Goal: Information Seeking & Learning: Learn about a topic

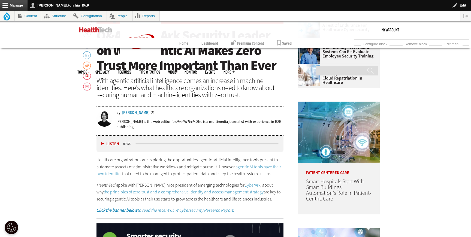
scroll to position [280, 0]
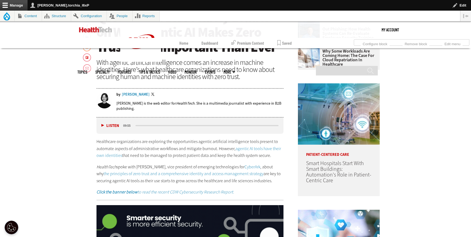
click at [101, 156] on link "agentic AI tools have their own identities" at bounding box center [189, 152] width 185 height 13
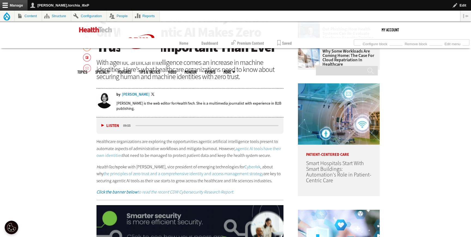
click at [245, 166] on link "CyberArk" at bounding box center [253, 167] width 16 height 6
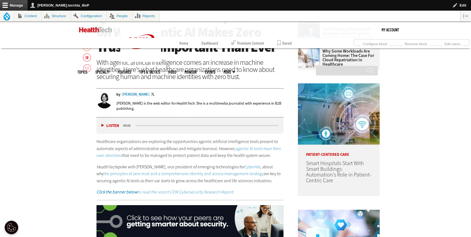
click at [264, 171] on link "the principles of zero trust and a comprehensive identity and access management…" at bounding box center [184, 174] width 160 height 6
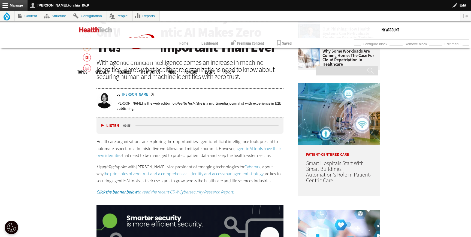
click at [199, 190] on em "Click the banner below to read the recent CDW Cybersecurity Research Report." at bounding box center [166, 192] width 138 height 6
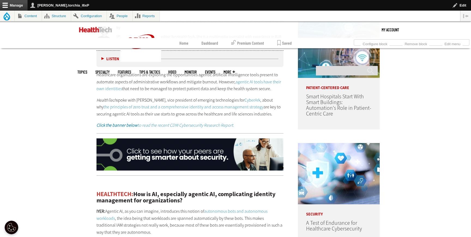
scroll to position [429, 0]
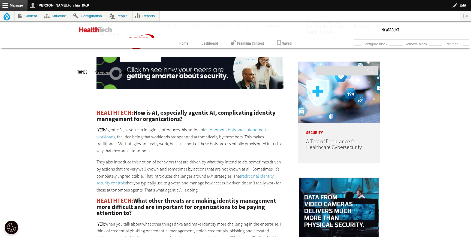
click at [255, 80] on img at bounding box center [190, 73] width 187 height 32
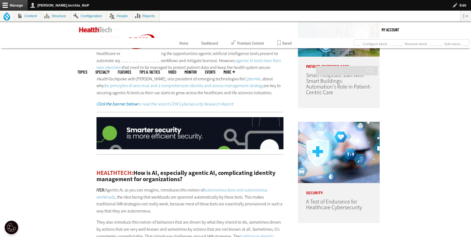
scroll to position [370, 0]
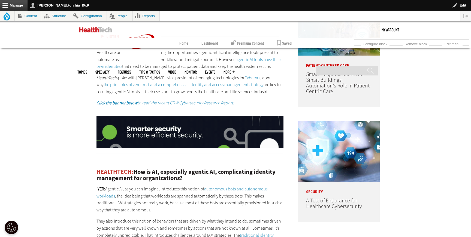
click at [213, 188] on link "autonomous bots and autonomous workloads" at bounding box center [182, 192] width 171 height 13
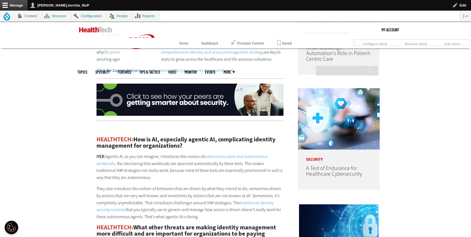
scroll to position [406, 0]
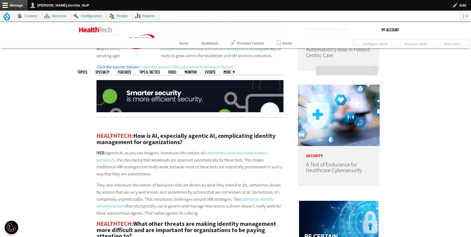
click at [106, 162] on link "autonomous bots and autonomous workloads" at bounding box center [182, 156] width 171 height 13
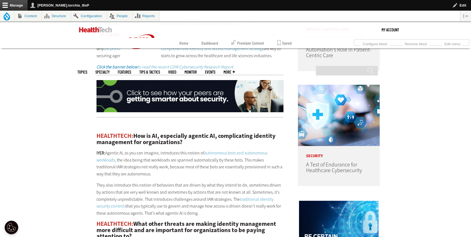
click at [253, 200] on link "traditional identity security controls" at bounding box center [185, 203] width 177 height 13
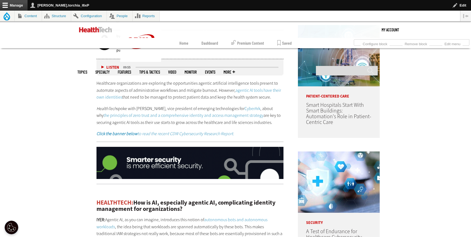
scroll to position [270, 0]
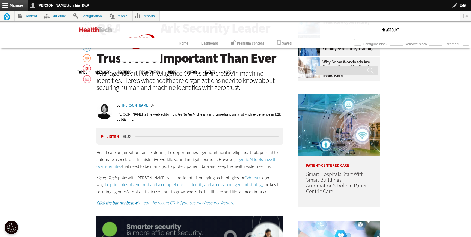
click at [250, 160] on link "agentic AI tools have their own identities" at bounding box center [189, 163] width 185 height 13
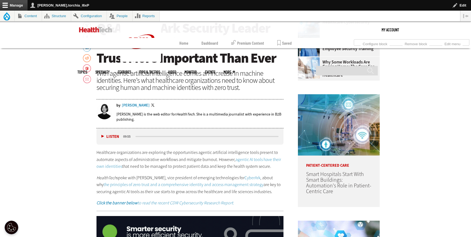
click at [245, 176] on link "CyberArk" at bounding box center [253, 178] width 16 height 6
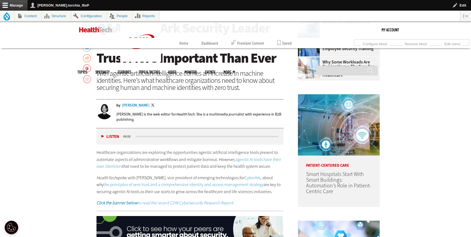
click at [264, 182] on link "the principles of zero trust and a comprehensive identity and access management…" at bounding box center [184, 185] width 160 height 6
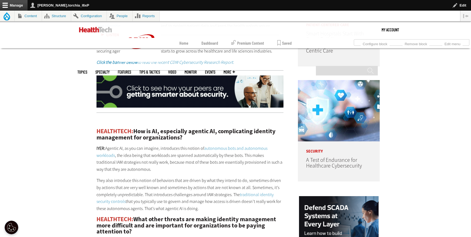
scroll to position [415, 0]
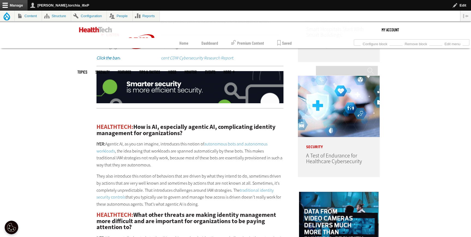
click at [249, 189] on link "traditional identity security controls" at bounding box center [185, 194] width 177 height 13
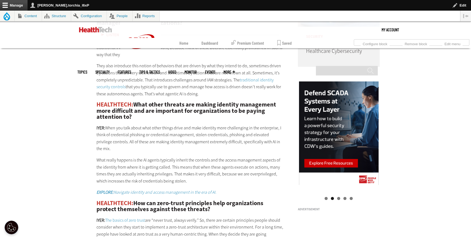
scroll to position [527, 0]
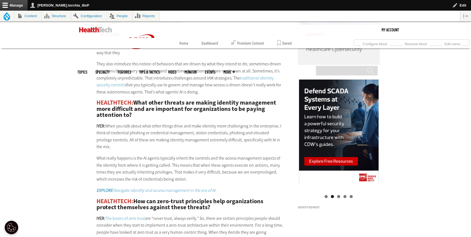
click at [156, 188] on em "EXPLORE: Navigate identity and access management in the era of AI." at bounding box center [157, 191] width 120 height 6
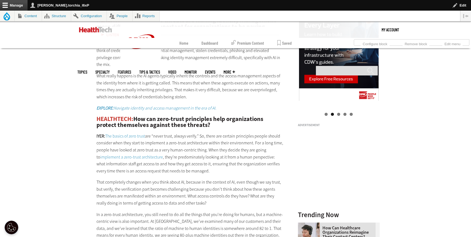
scroll to position [615, 0]
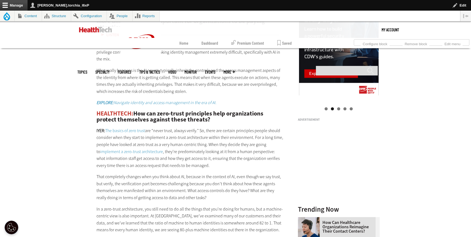
click at [140, 128] on link "The basics of zero trust" at bounding box center [125, 131] width 40 height 6
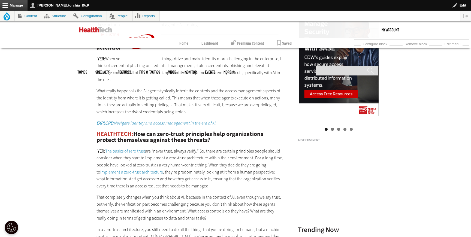
scroll to position [615, 0]
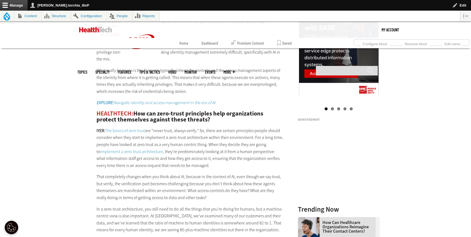
click at [106, 149] on link "implement a zero-trust architecture" at bounding box center [131, 152] width 63 height 6
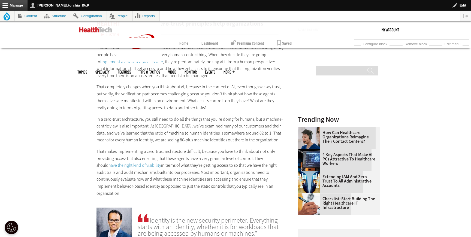
scroll to position [710, 0]
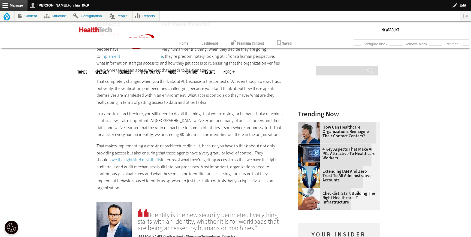
click at [135, 157] on link "have the right kind of visibility" at bounding box center [135, 160] width 53 height 6
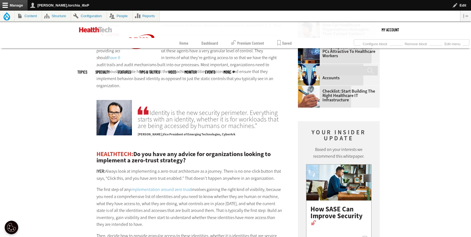
scroll to position [798, 0]
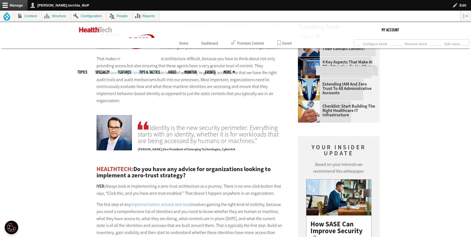
click at [137, 70] on link "have the right kind of visibility" at bounding box center [135, 73] width 53 height 6
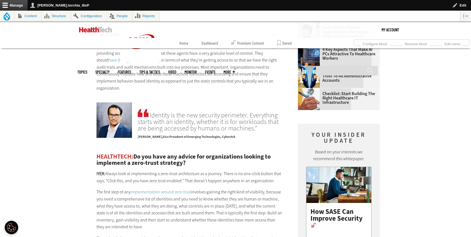
click at [153, 189] on link "implementation around zero trust" at bounding box center [161, 192] width 61 height 6
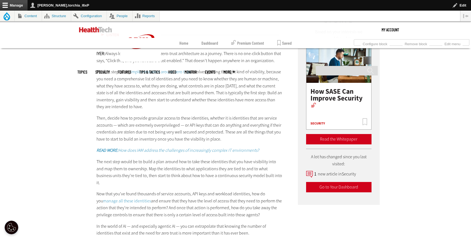
scroll to position [936, 0]
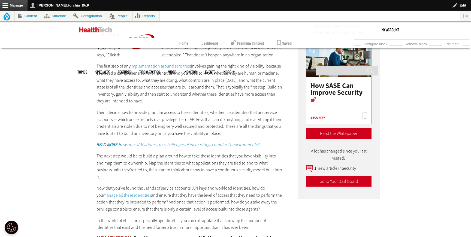
click at [123, 142] on em "READ MORE: How does IAM address the challenges of increasingly complex IT envir…" at bounding box center [178, 145] width 163 height 6
click at [111, 193] on link "manage all these identities" at bounding box center [127, 196] width 48 height 6
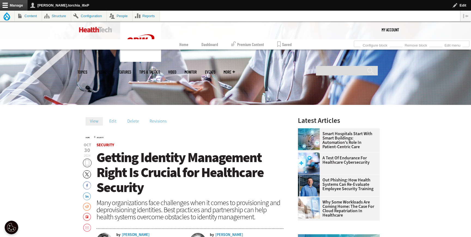
scroll to position [134, 0]
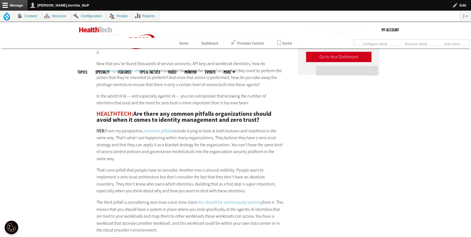
scroll to position [1069, 0]
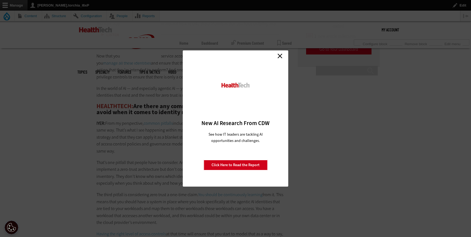
click at [279, 56] on link "Close" at bounding box center [280, 56] width 8 height 8
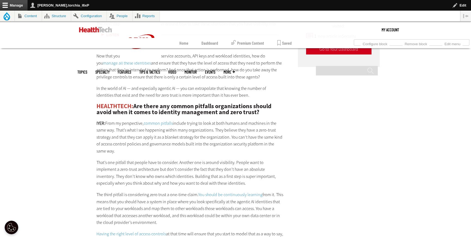
click at [167, 121] on link "common pitfalls" at bounding box center [158, 124] width 29 height 6
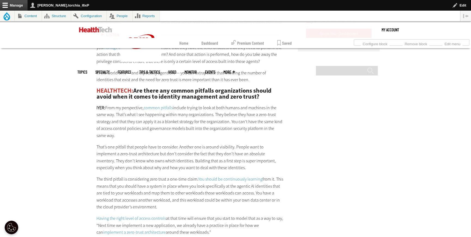
scroll to position [1089, 0]
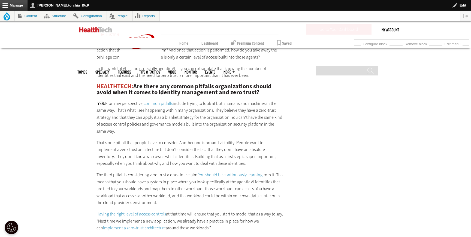
click at [161, 101] on link "common pitfalls" at bounding box center [158, 104] width 29 height 6
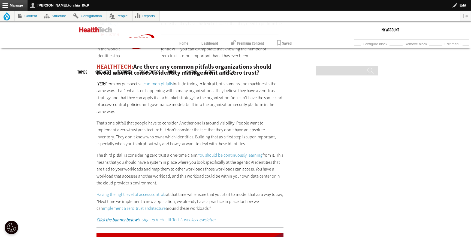
scroll to position [1119, 0]
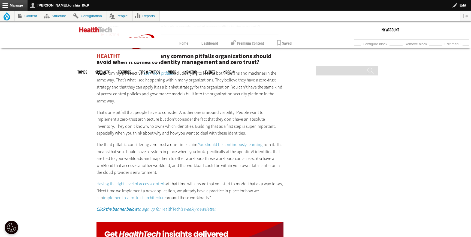
click at [222, 142] on link "You should be continuously learning" at bounding box center [230, 145] width 64 height 6
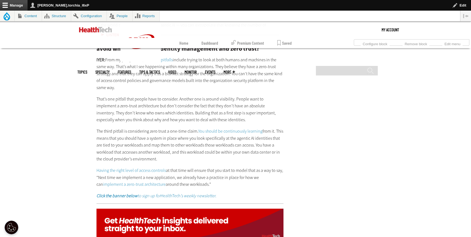
scroll to position [1134, 0]
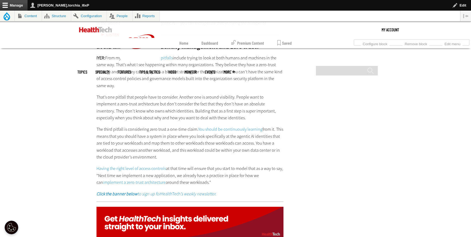
click at [129, 166] on link "Having the right level of access controls" at bounding box center [132, 169] width 70 height 6
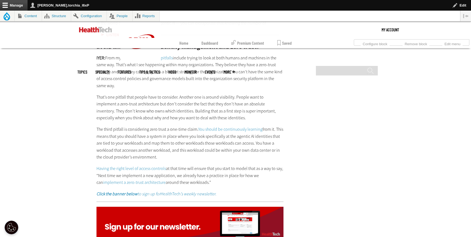
click at [123, 180] on link "implement a zero-trust architecture" at bounding box center [134, 183] width 63 height 6
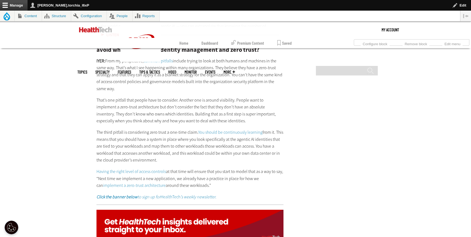
scroll to position [1134, 0]
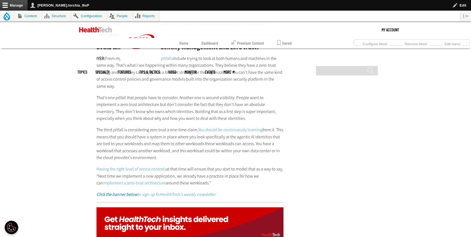
click at [142, 192] on em "Click the banner below to sign up for" at bounding box center [129, 195] width 64 height 6
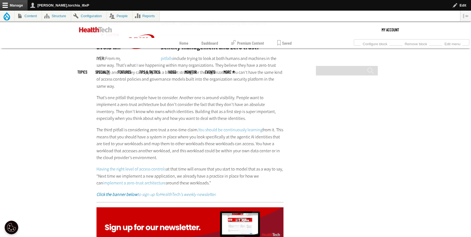
click at [168, 208] on img at bounding box center [190, 224] width 187 height 32
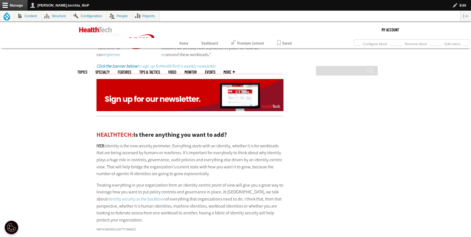
scroll to position [1276, 0]
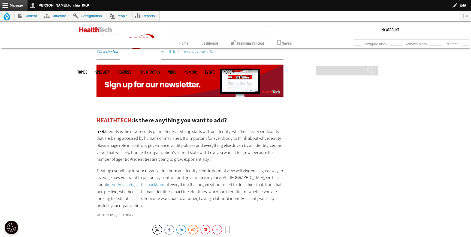
click at [110, 182] on link "identity security as the backbone" at bounding box center [136, 185] width 58 height 6
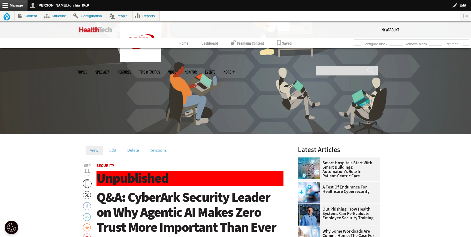
scroll to position [98, 0]
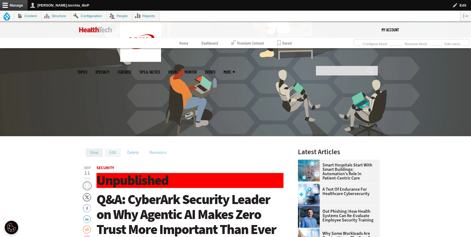
click at [110, 156] on link "Edit" at bounding box center [113, 153] width 16 height 8
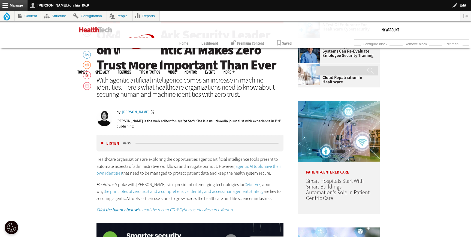
scroll to position [230, 0]
